Goal: Navigation & Orientation: Find specific page/section

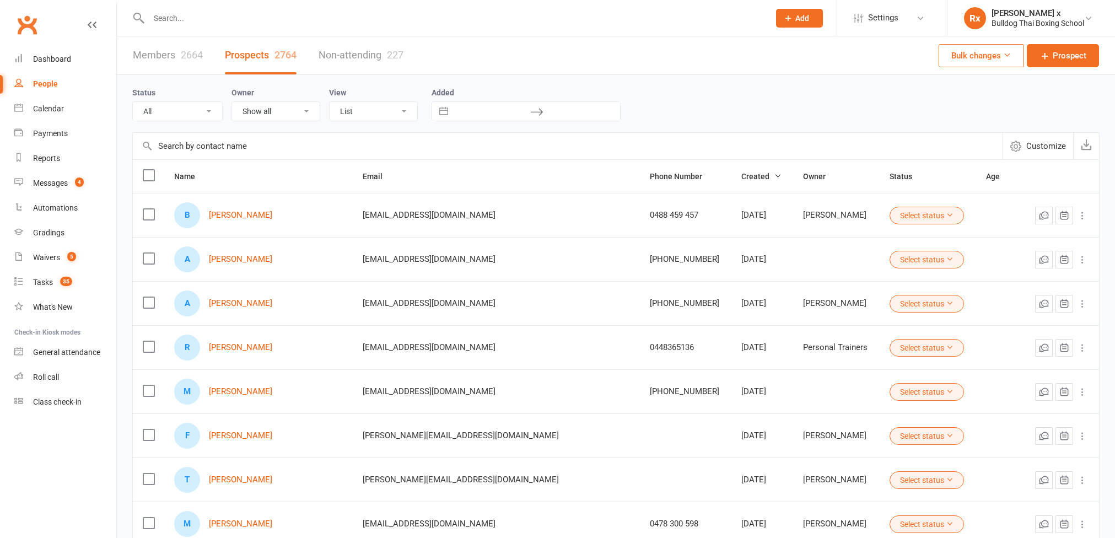
select select "100"
click at [231, 214] on link "[PERSON_NAME]" at bounding box center [240, 215] width 63 height 9
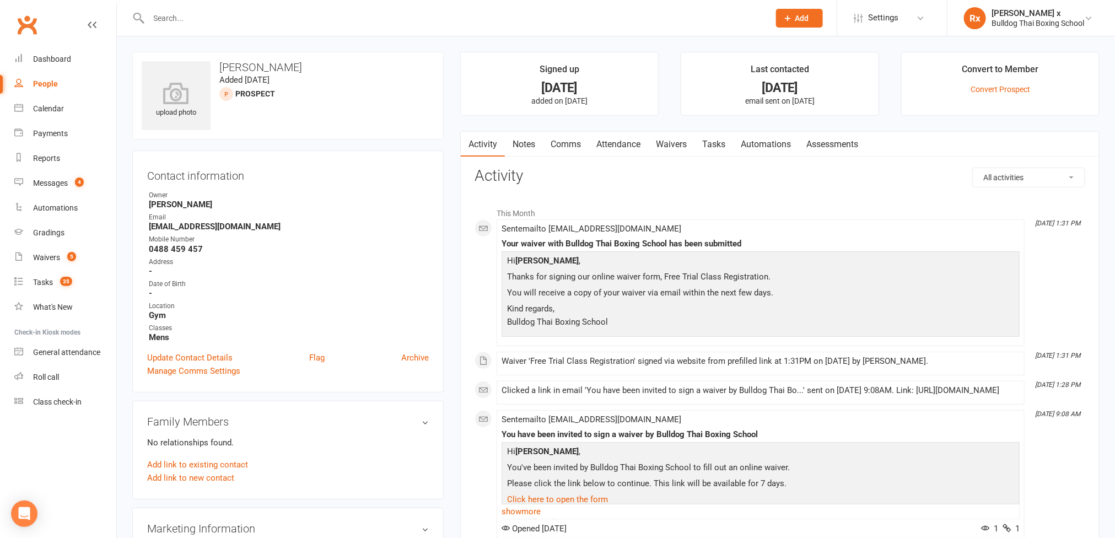
click at [528, 148] on link "Notes" at bounding box center [524, 144] width 38 height 25
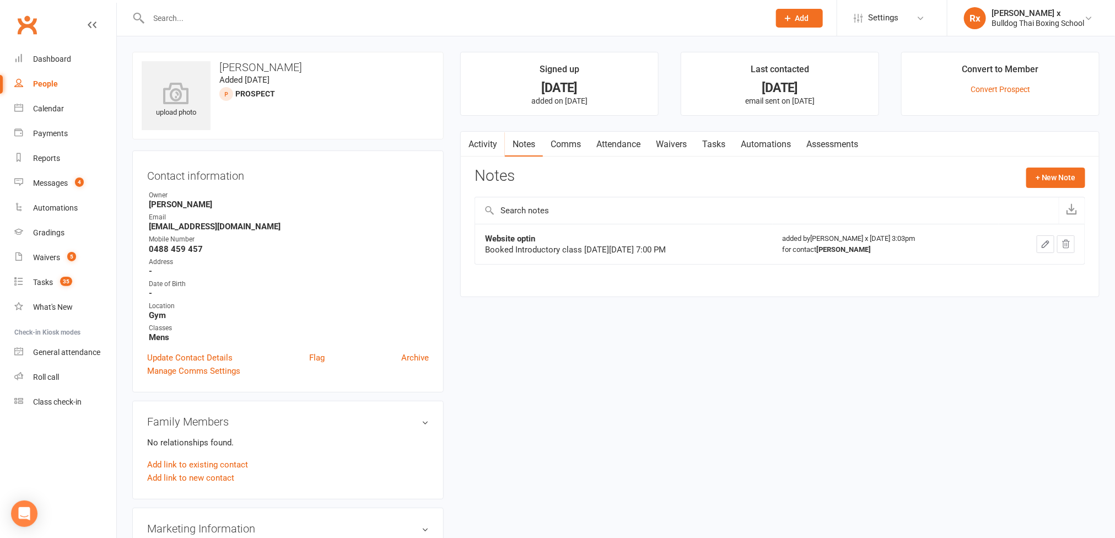
click at [479, 144] on link "Activity" at bounding box center [483, 144] width 44 height 25
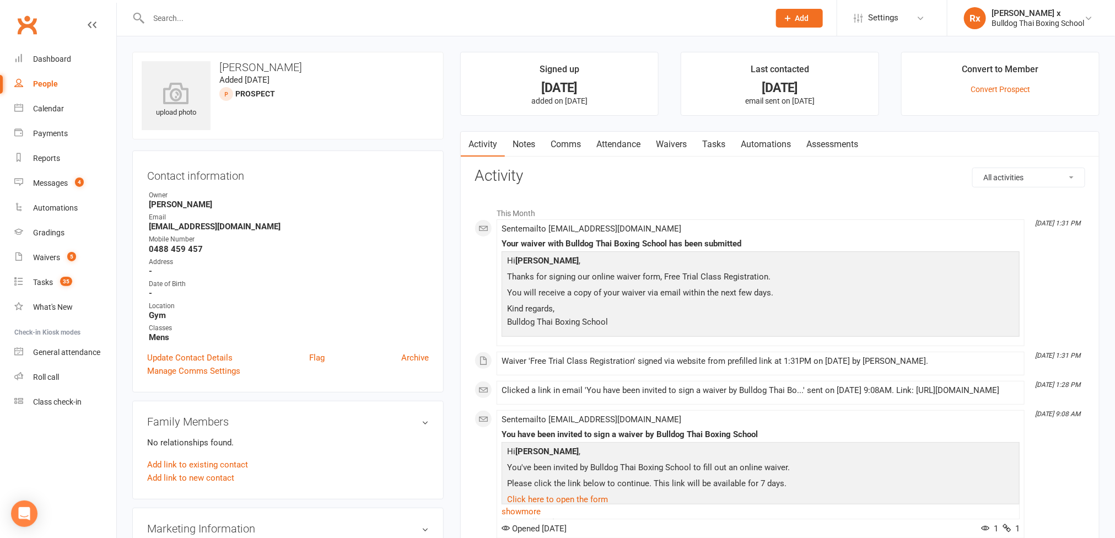
click at [38, 78] on link "People" at bounding box center [65, 84] width 102 height 25
select select "100"
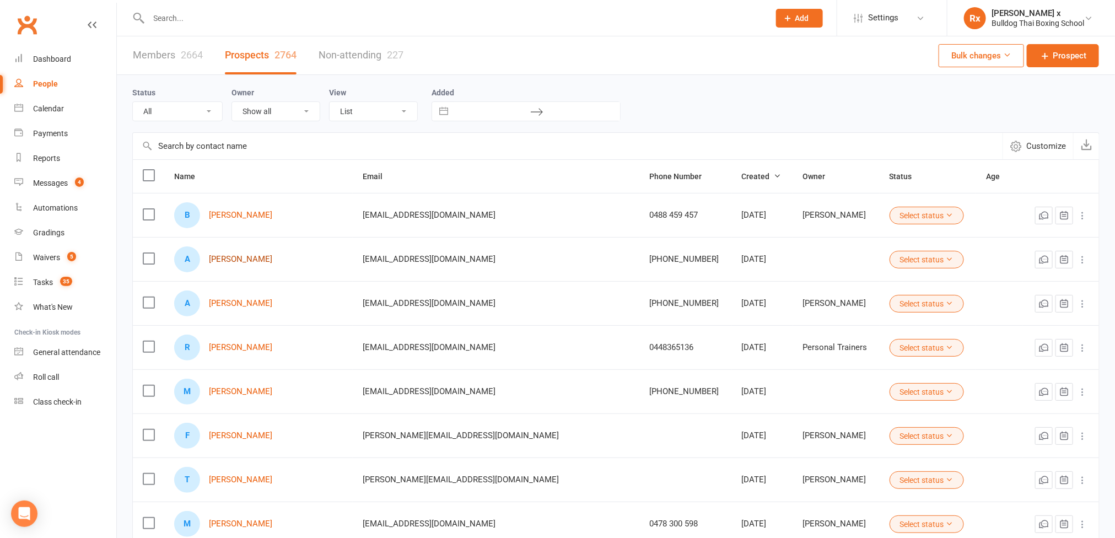
click at [254, 262] on link "[PERSON_NAME]" at bounding box center [240, 259] width 63 height 9
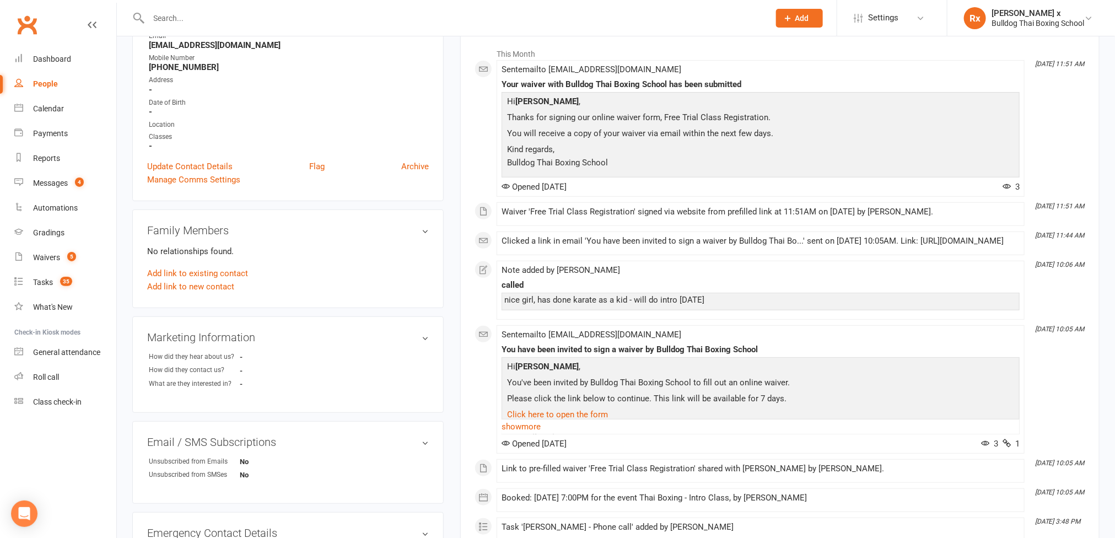
scroll to position [248, 0]
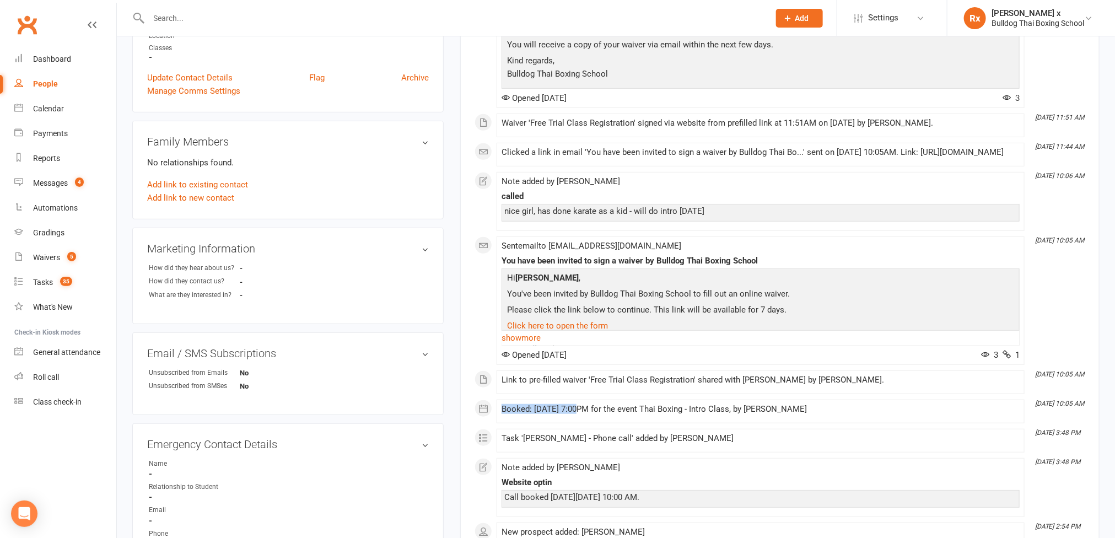
drag, startPoint x: 579, startPoint y: 423, endPoint x: 498, endPoint y: 428, distance: 81.2
click at [498, 423] on li "[DATE] 10:05 AM Booked: [DATE] 7:00PM for the event Thai Boxing - Intro Class, …" at bounding box center [761, 412] width 528 height 24
copy div "Booked: [DATE]"
click at [55, 83] on div "People" at bounding box center [45, 83] width 25 height 9
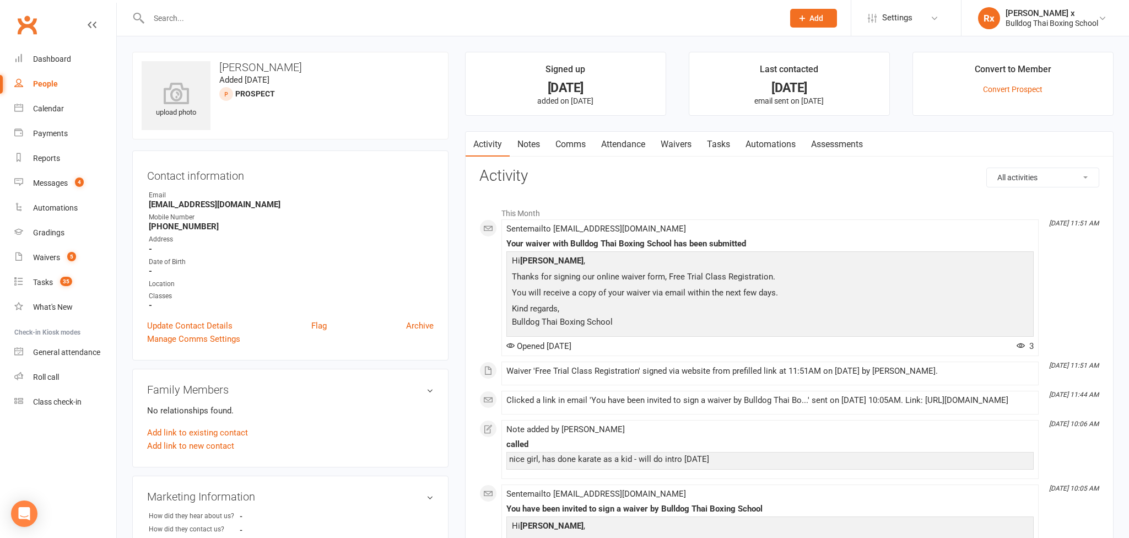
select select "100"
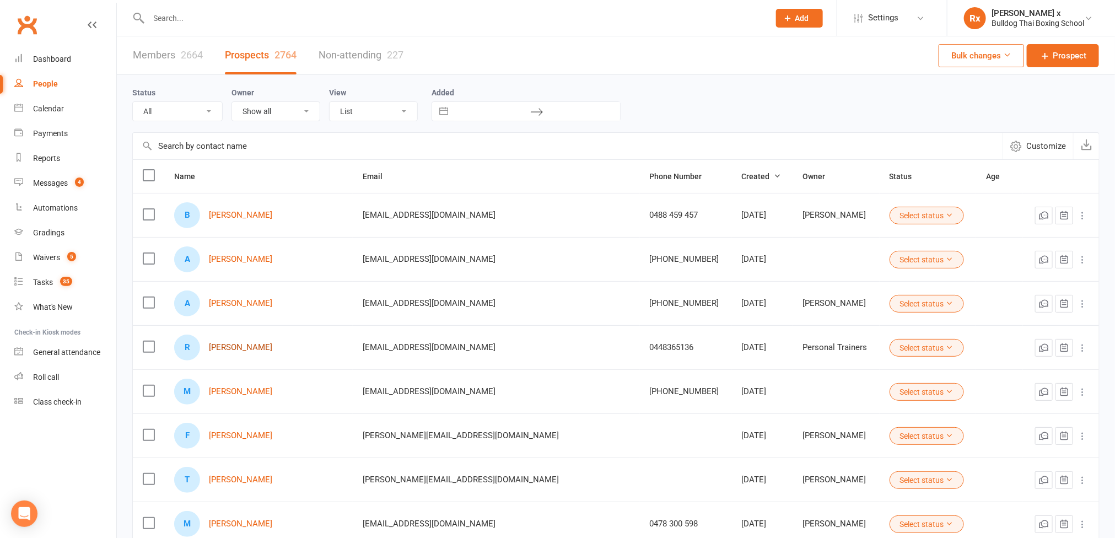
click at [232, 352] on link "[PERSON_NAME]" at bounding box center [240, 347] width 63 height 9
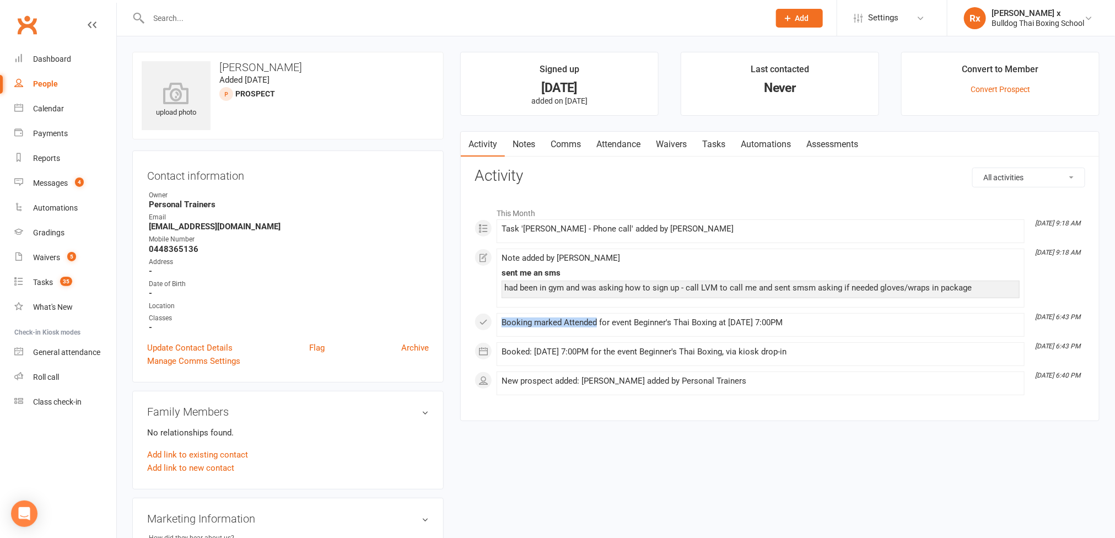
drag, startPoint x: 596, startPoint y: 322, endPoint x: 496, endPoint y: 326, distance: 99.8
click at [496, 326] on div "This Month [DATE] 9:18 AM Task '[PERSON_NAME] - Phone call' added by [PERSON_NA…" at bounding box center [780, 298] width 611 height 193
copy div "Booking marked Attended"
click at [56, 179] on div "Messages" at bounding box center [50, 183] width 35 height 9
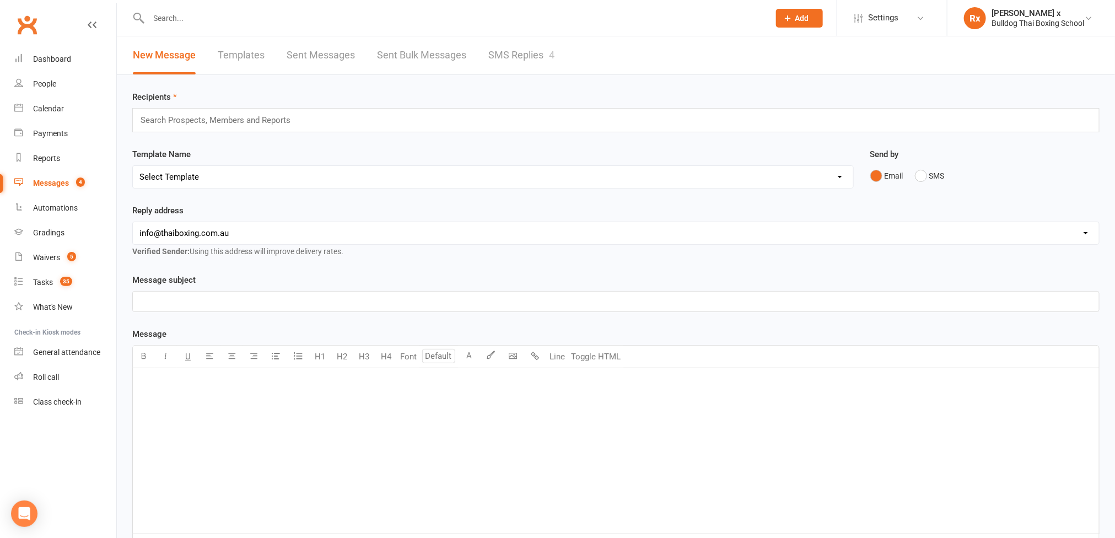
click at [521, 50] on link "SMS Replies 4" at bounding box center [521, 55] width 66 height 38
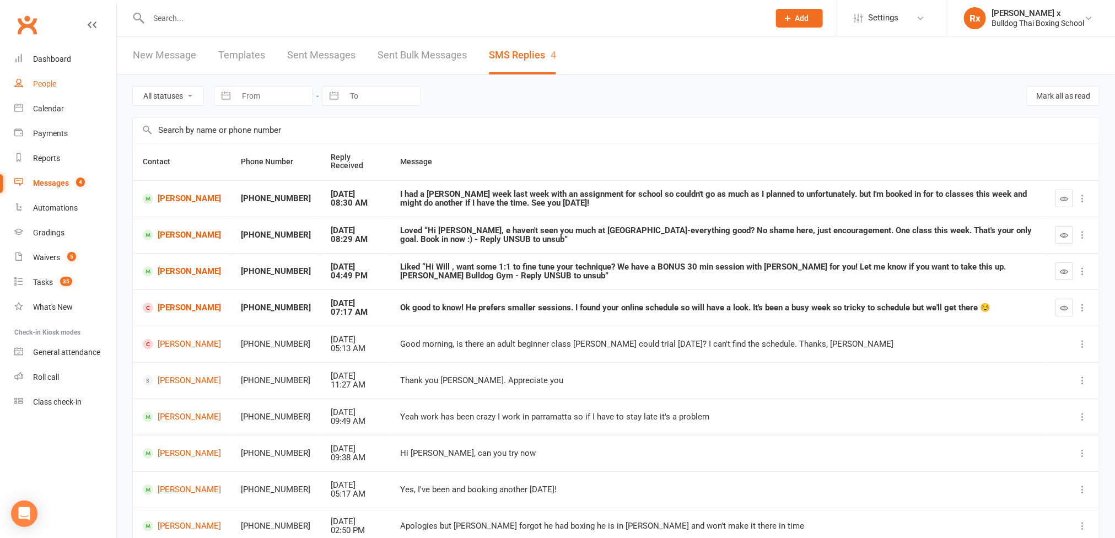
click at [38, 82] on div "People" at bounding box center [44, 83] width 23 height 9
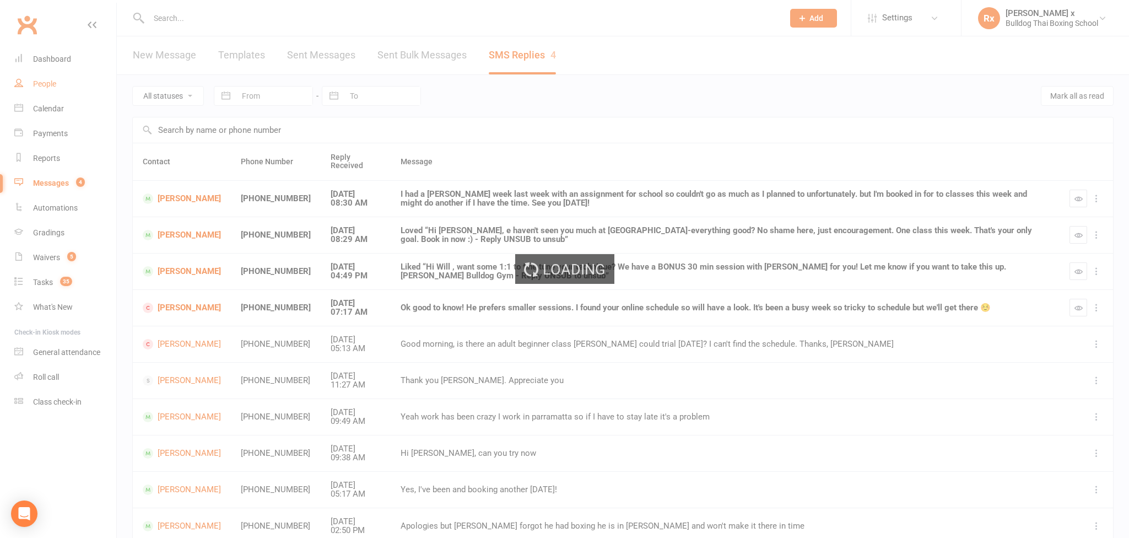
select select "100"
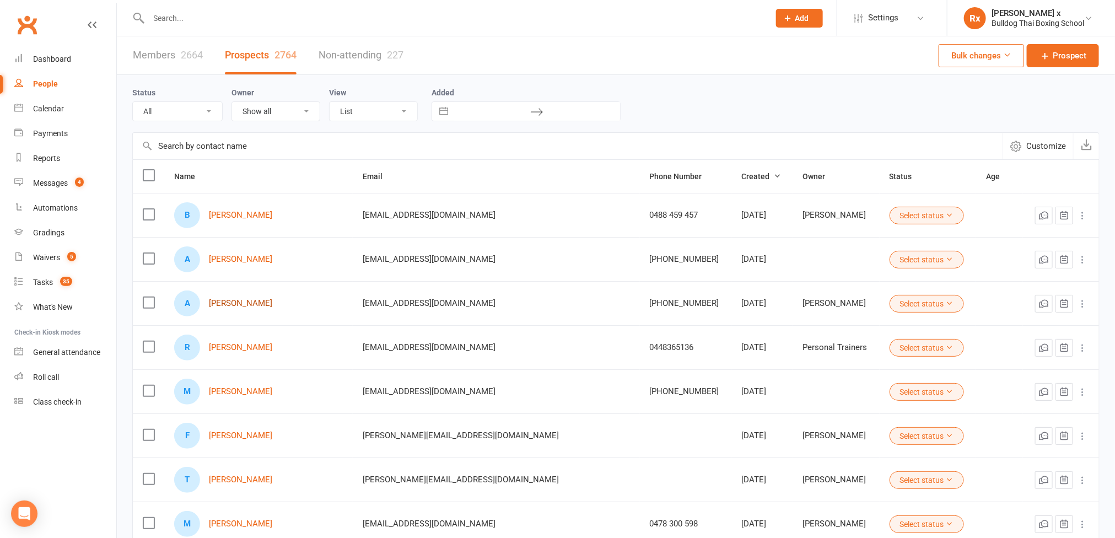
click at [227, 308] on link "[PERSON_NAME]" at bounding box center [240, 303] width 63 height 9
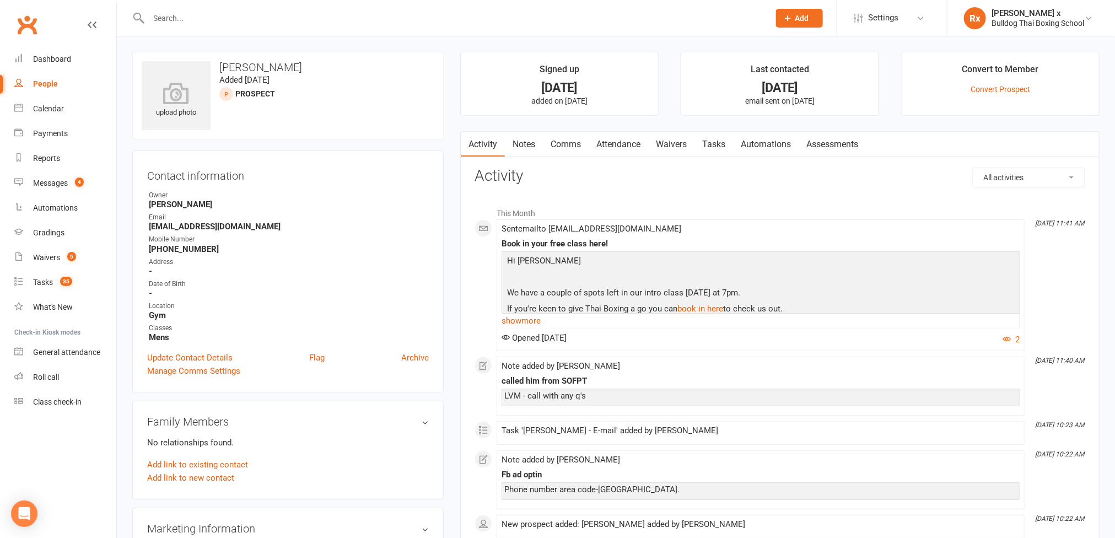
click at [52, 83] on div "People" at bounding box center [45, 83] width 25 height 9
select select "100"
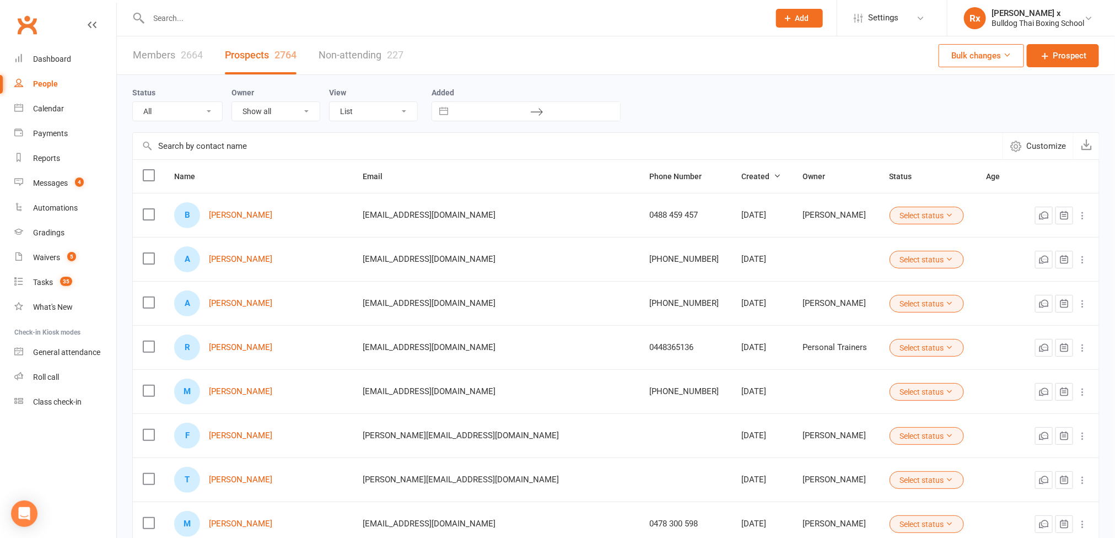
click at [273, 23] on input "text" at bounding box center [454, 17] width 617 height 15
paste input "[PERSON_NAME]"
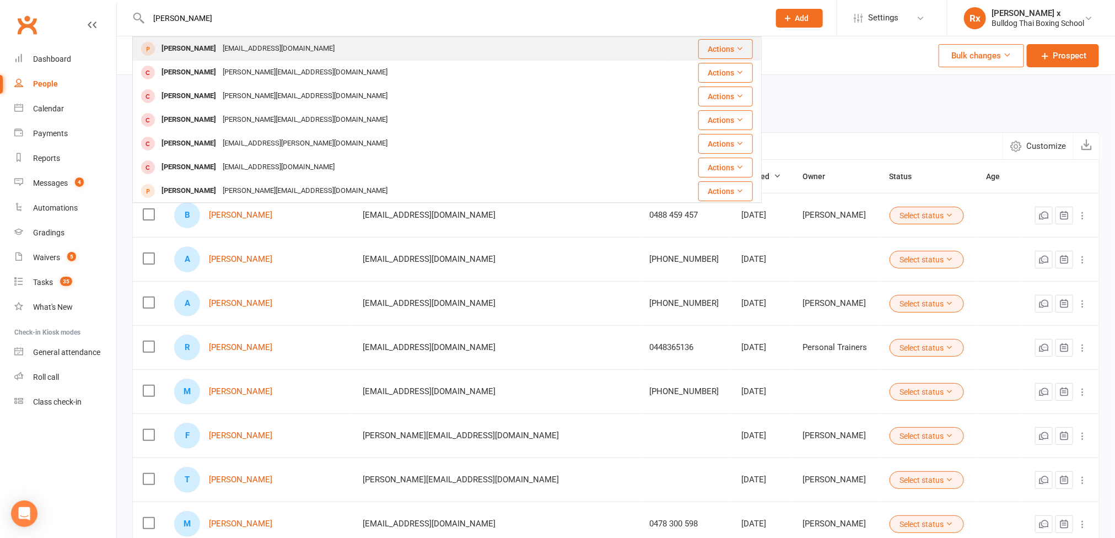
type input "[PERSON_NAME]"
click at [261, 47] on div "[EMAIL_ADDRESS][DOMAIN_NAME]" at bounding box center [278, 49] width 118 height 16
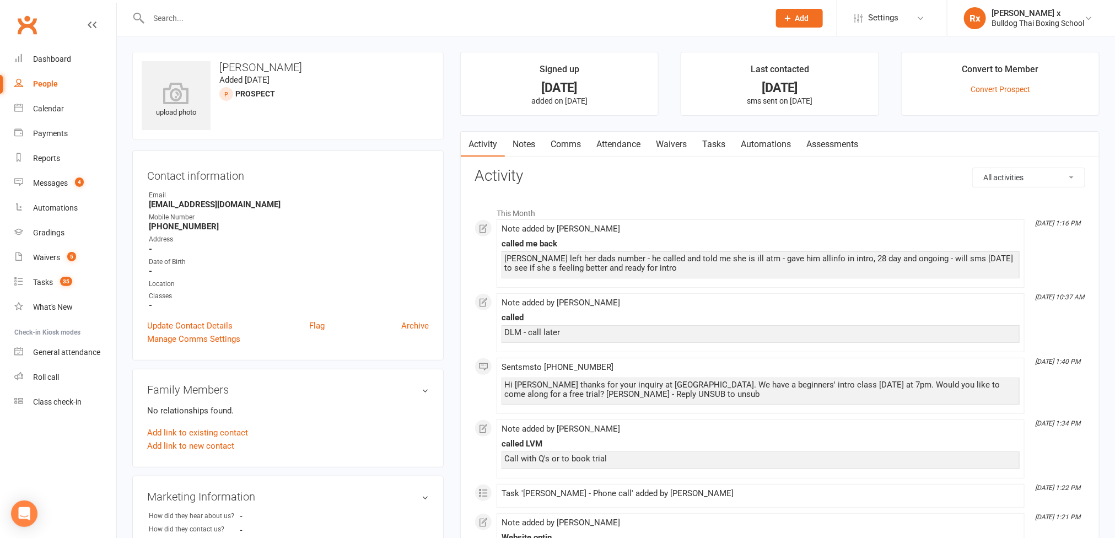
click at [45, 81] on div "People" at bounding box center [45, 83] width 25 height 9
select select "100"
